Goal: Task Accomplishment & Management: Manage account settings

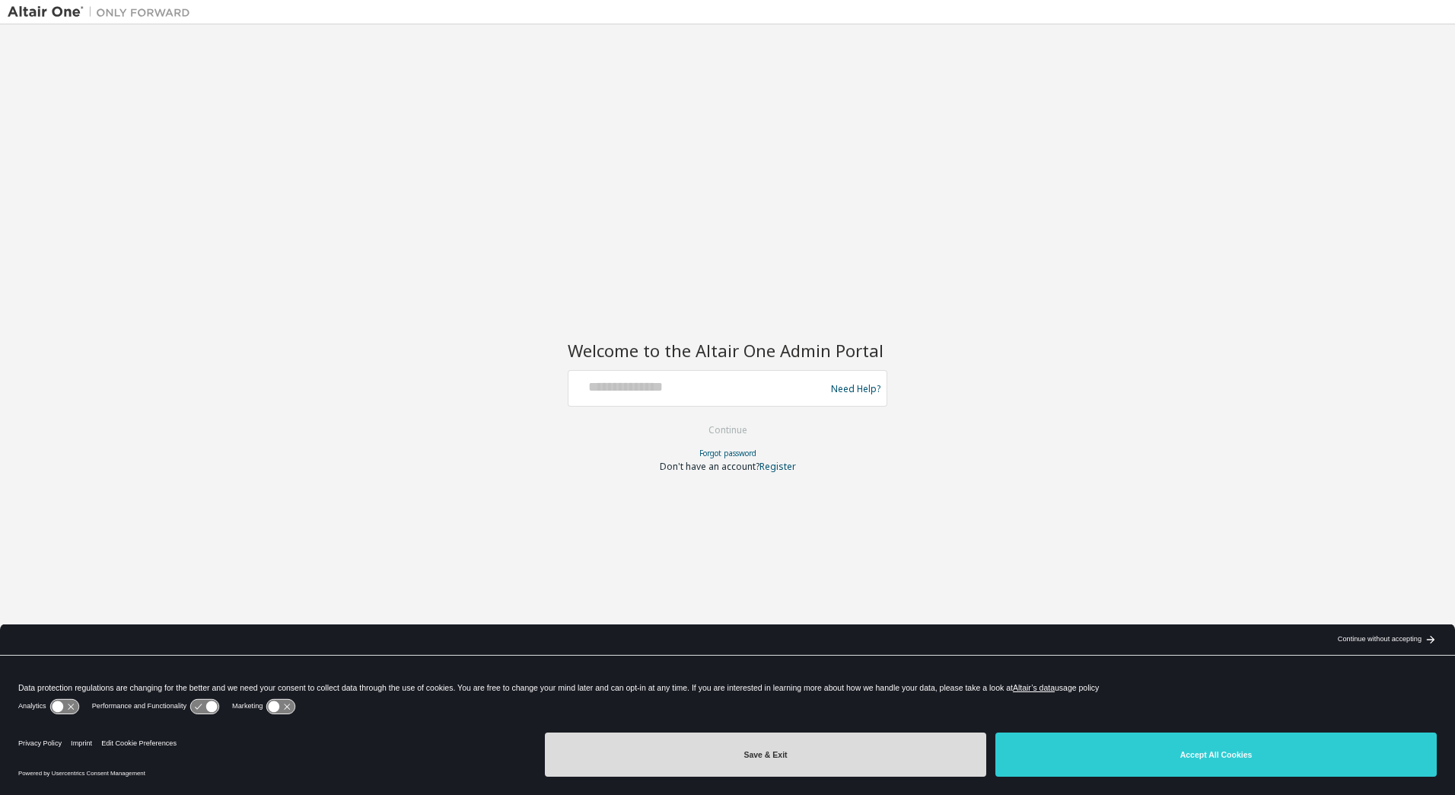
click at [656, 750] on button "Save & Exit" at bounding box center [765, 754] width 441 height 44
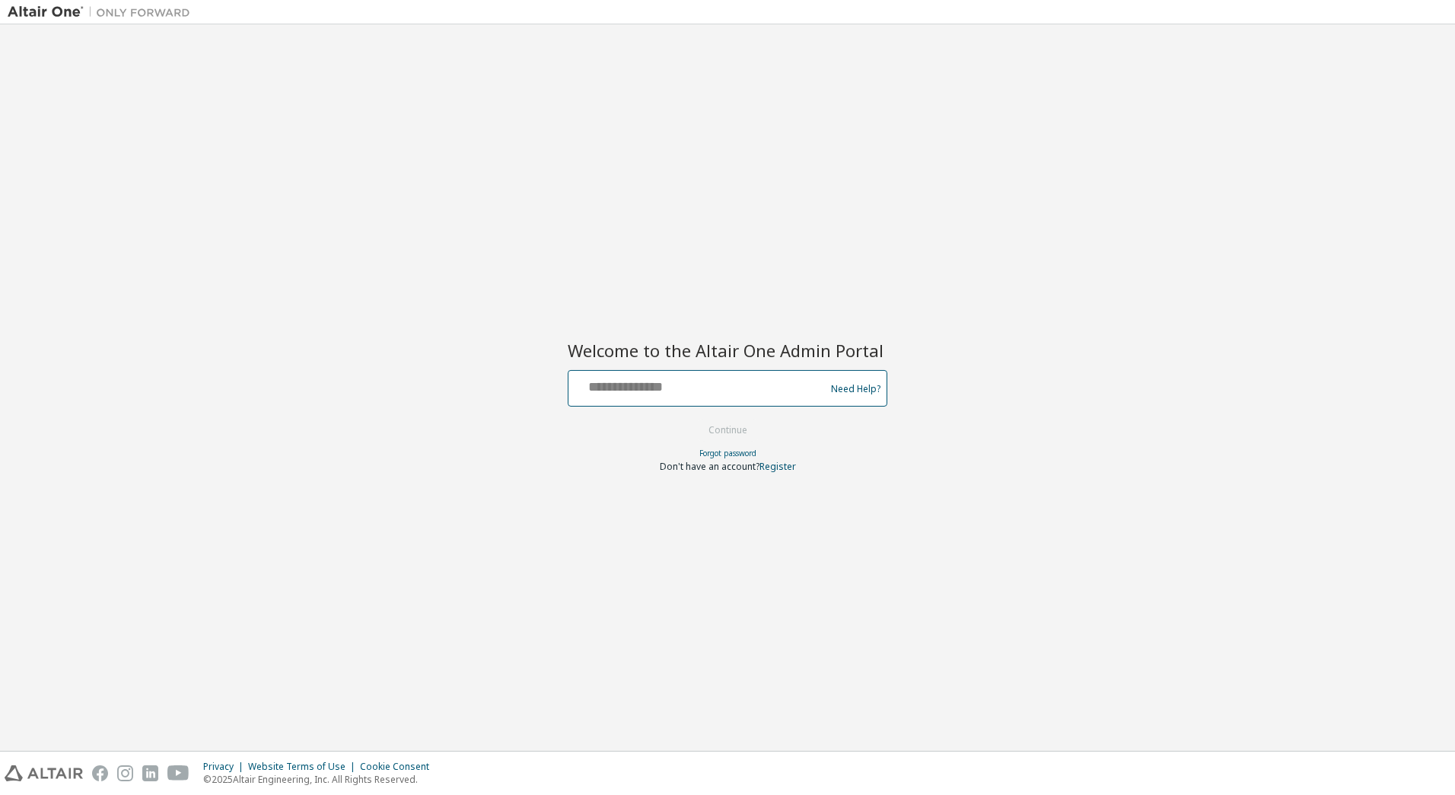
click at [681, 387] on input "text" at bounding box center [699, 385] width 249 height 22
type input "**********"
click at [743, 429] on button "Continue" at bounding box center [728, 430] width 71 height 23
